Goal: Information Seeking & Learning: Learn about a topic

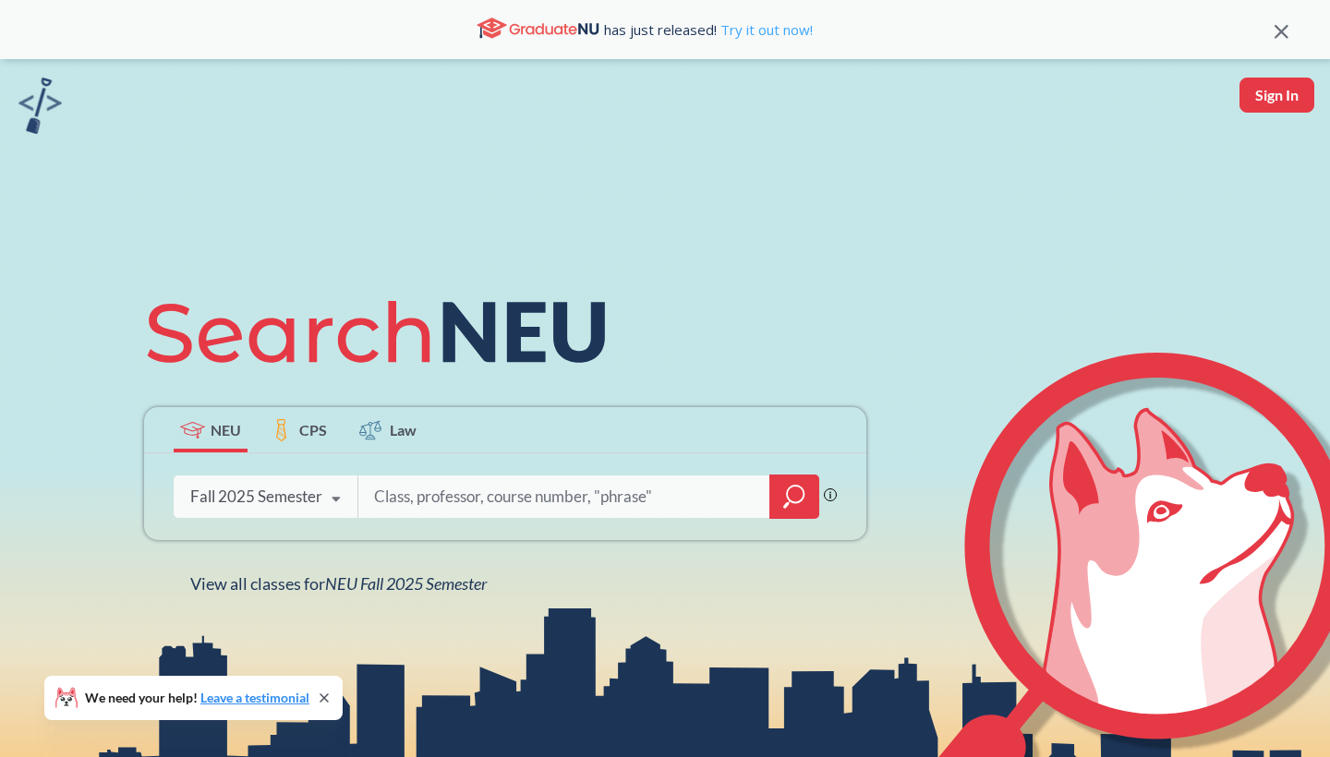
click at [780, 22] on link "Try it out now!" at bounding box center [765, 29] width 96 height 18
click at [450, 503] on input "search" at bounding box center [564, 497] width 384 height 39
click at [255, 496] on div "Fall 2025 Semester" at bounding box center [256, 497] width 132 height 20
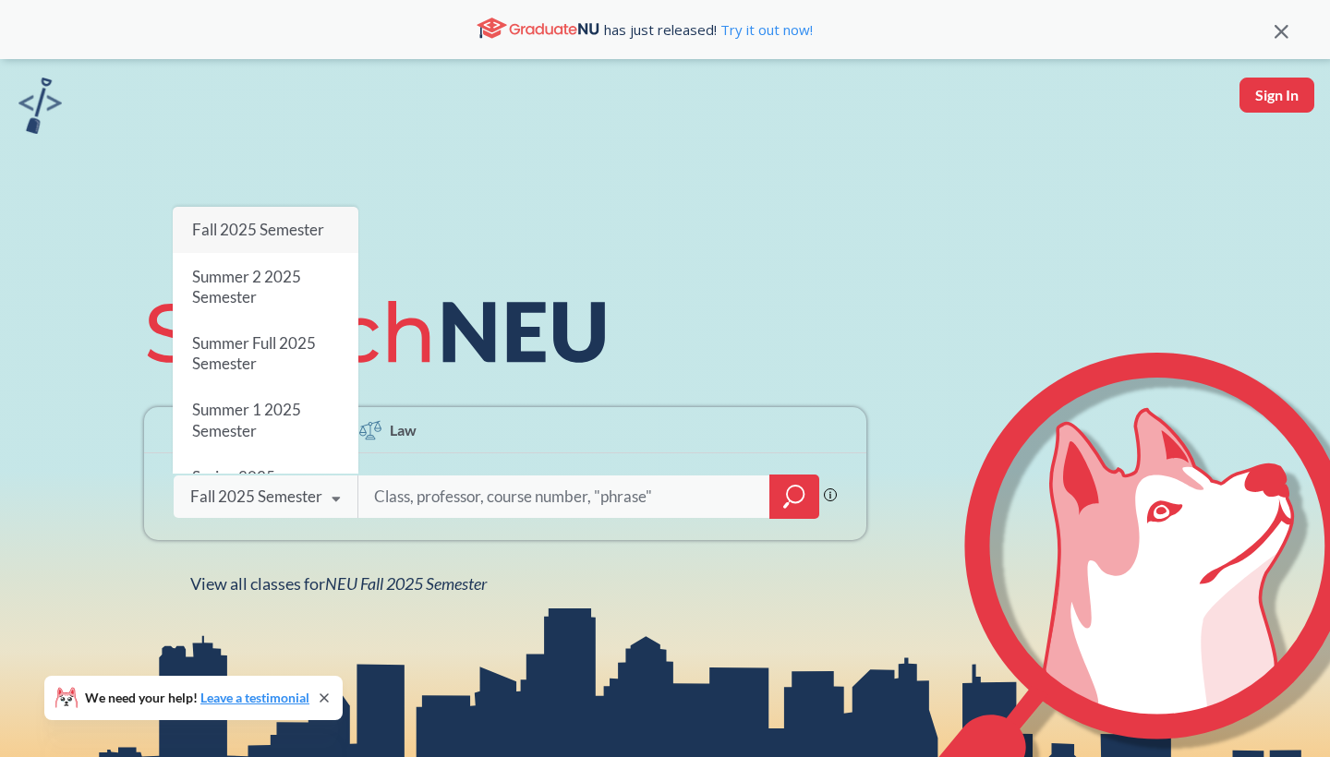
click at [255, 496] on div "Fall 2025 Semester" at bounding box center [256, 497] width 132 height 20
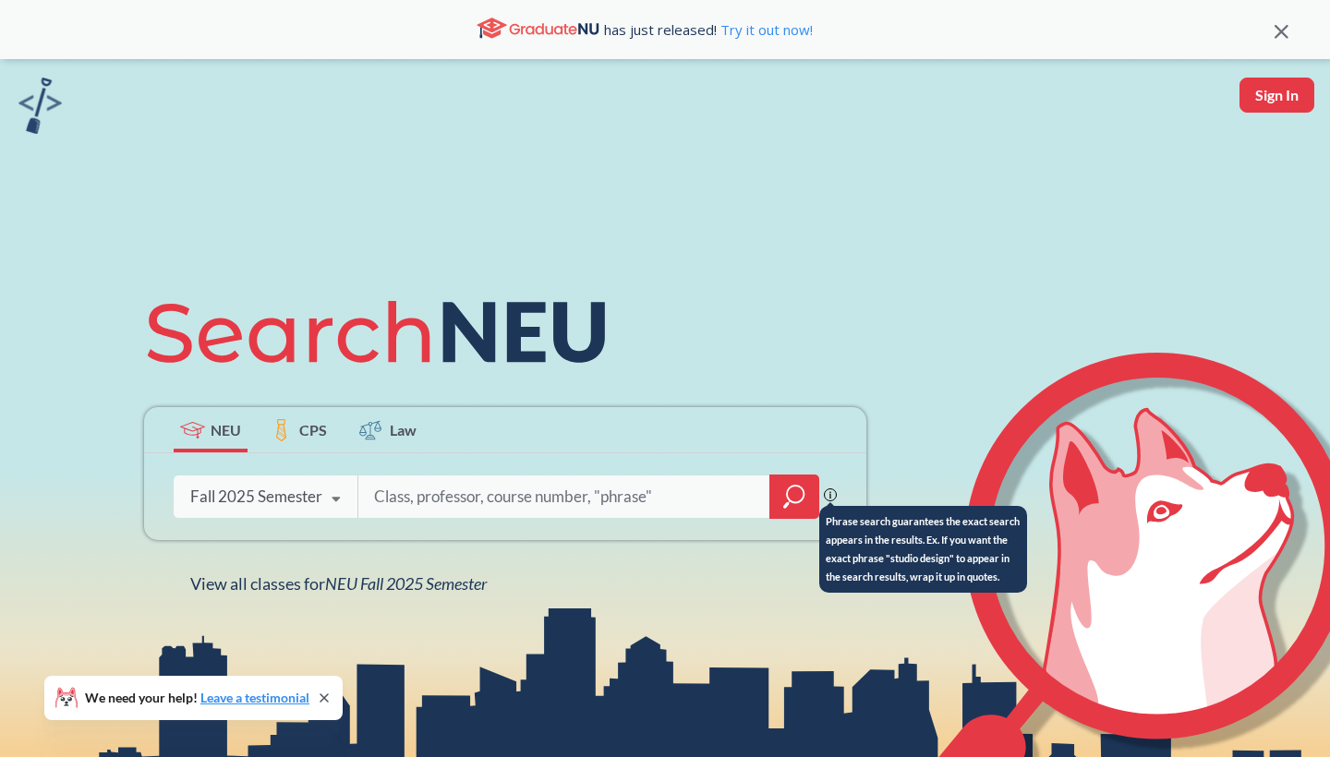
click at [828, 490] on circle at bounding box center [830, 496] width 12 height 12
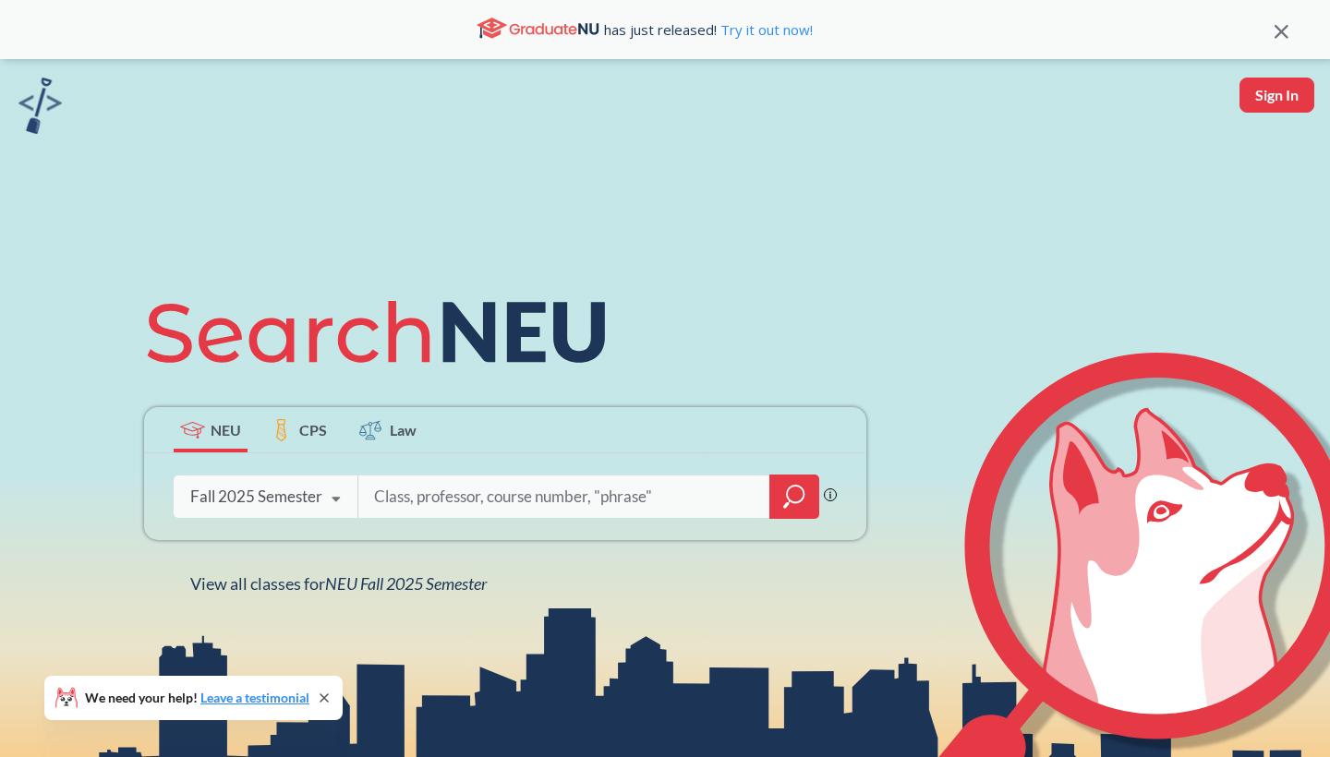
click at [651, 498] on input "search" at bounding box center [564, 497] width 384 height 39
type input "CIVE"
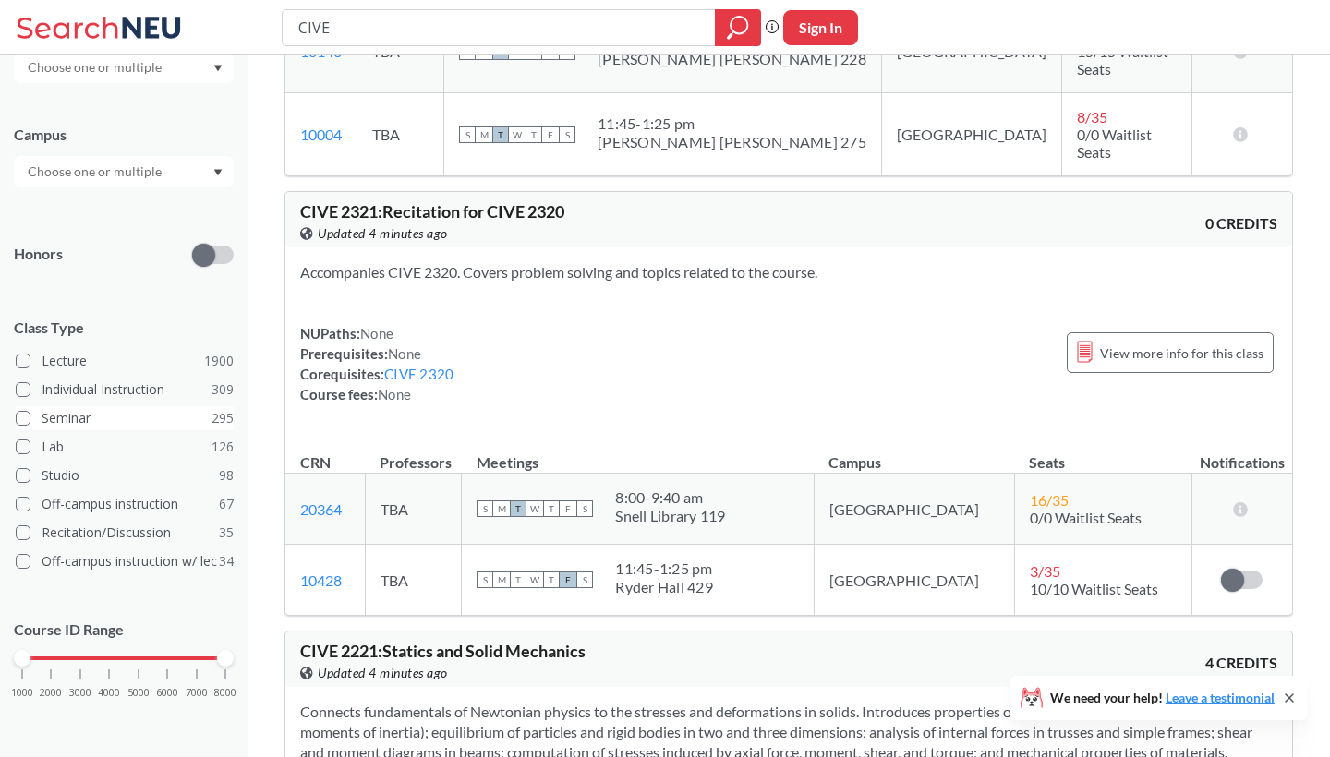
scroll to position [321, 0]
drag, startPoint x: 26, startPoint y: 660, endPoint x: 132, endPoint y: 669, distance: 106.6
click at [132, 669] on div "1000 2000 3000 4000 5000 6000 7000 8000" at bounding box center [124, 694] width 220 height 83
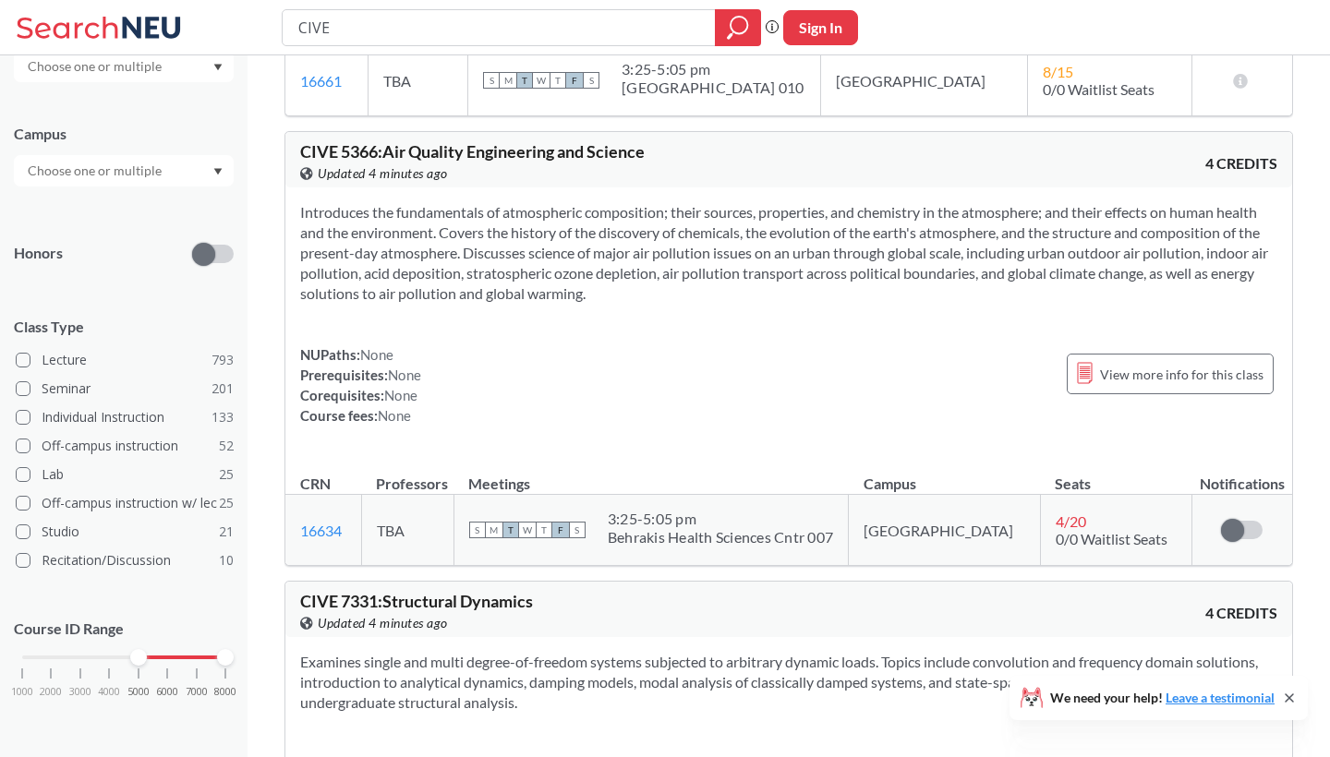
scroll to position [321, 0]
drag, startPoint x: 224, startPoint y: 663, endPoint x: 167, endPoint y: 663, distance: 56.3
click at [167, 663] on div at bounding box center [167, 659] width 17 height 17
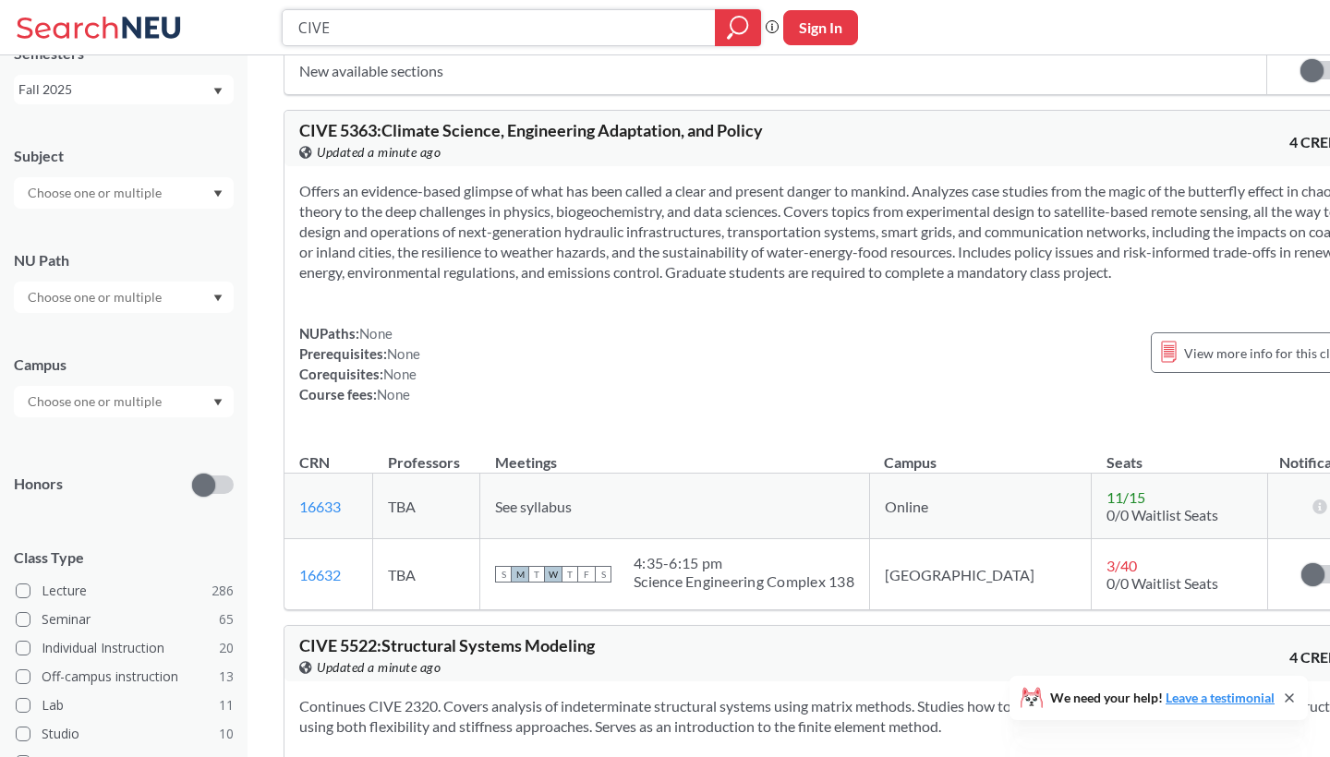
scroll to position [2033, 0]
drag, startPoint x: 437, startPoint y: 624, endPoint x: 404, endPoint y: 559, distance: 73.5
click at [404, 559] on tbody "16633 View this section on Banner. TBA See syllabus Online 11 / 15 0/0 Waitlist…" at bounding box center [831, 542] width 1092 height 137
click at [404, 539] on td "TBA" at bounding box center [427, 507] width 107 height 66
click at [1185, 365] on span "View more info for this class" at bounding box center [1266, 353] width 163 height 23
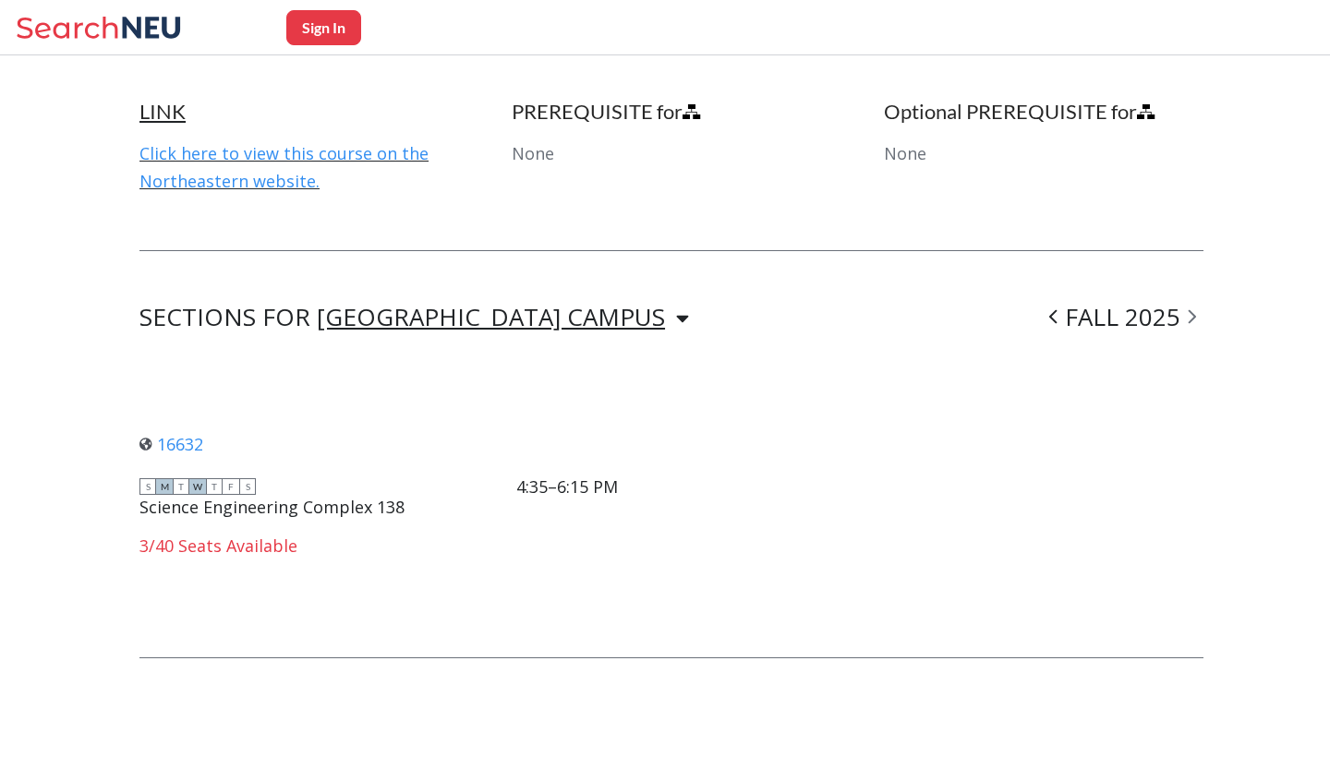
scroll to position [1105, 0]
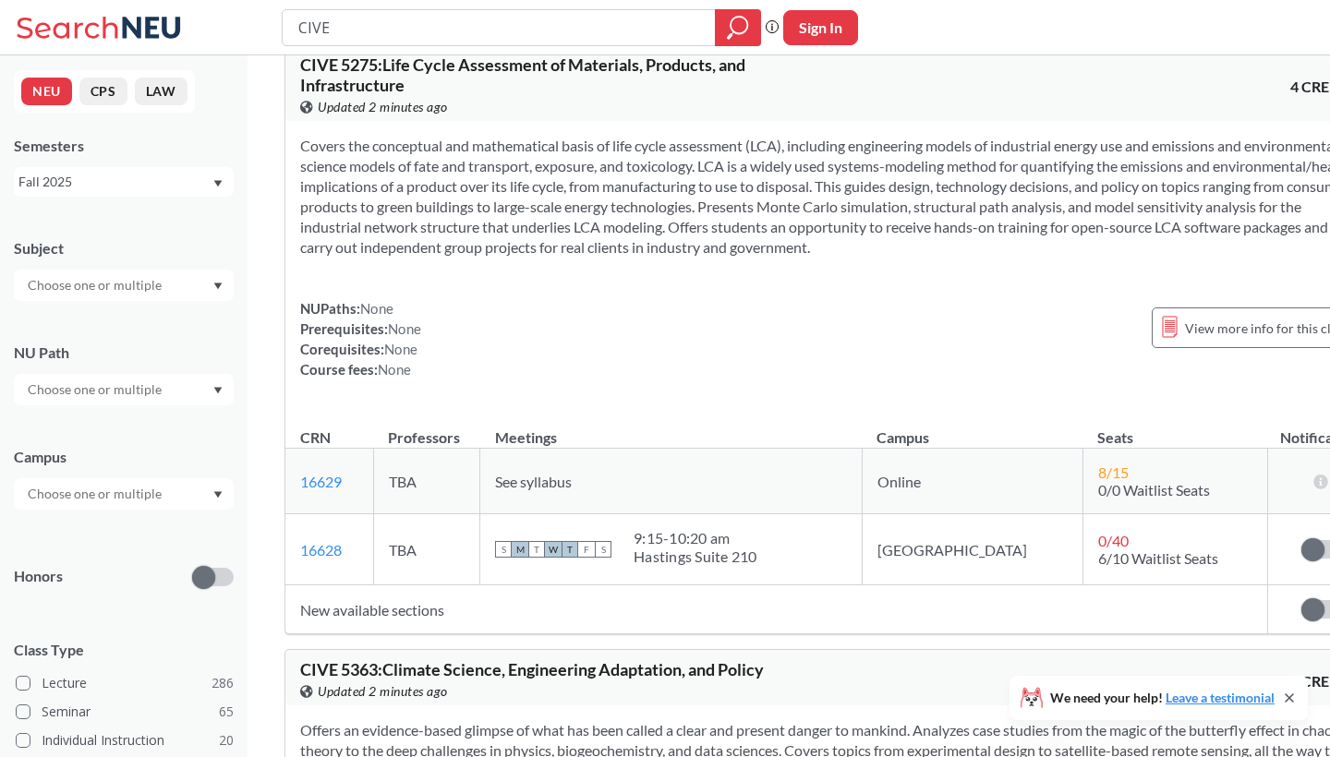
scroll to position [1495, 0]
drag, startPoint x: 979, startPoint y: 585, endPoint x: 1080, endPoint y: 585, distance: 100.7
click at [1083, 584] on td "0 / 40 6/10 Waitlist Seats" at bounding box center [1175, 548] width 185 height 71
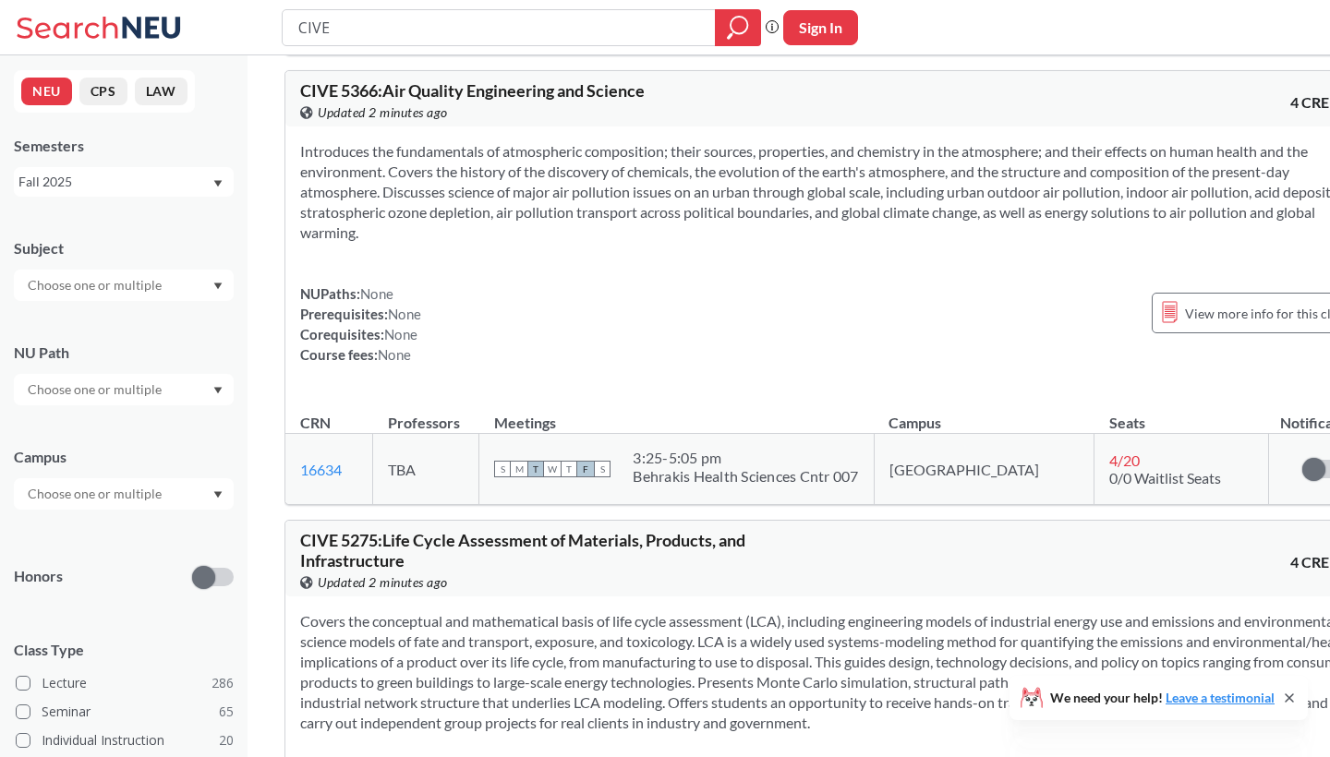
scroll to position [1020, 0]
click at [1163, 321] on icon at bounding box center [1170, 310] width 14 height 20
